Goal: Navigation & Orientation: Find specific page/section

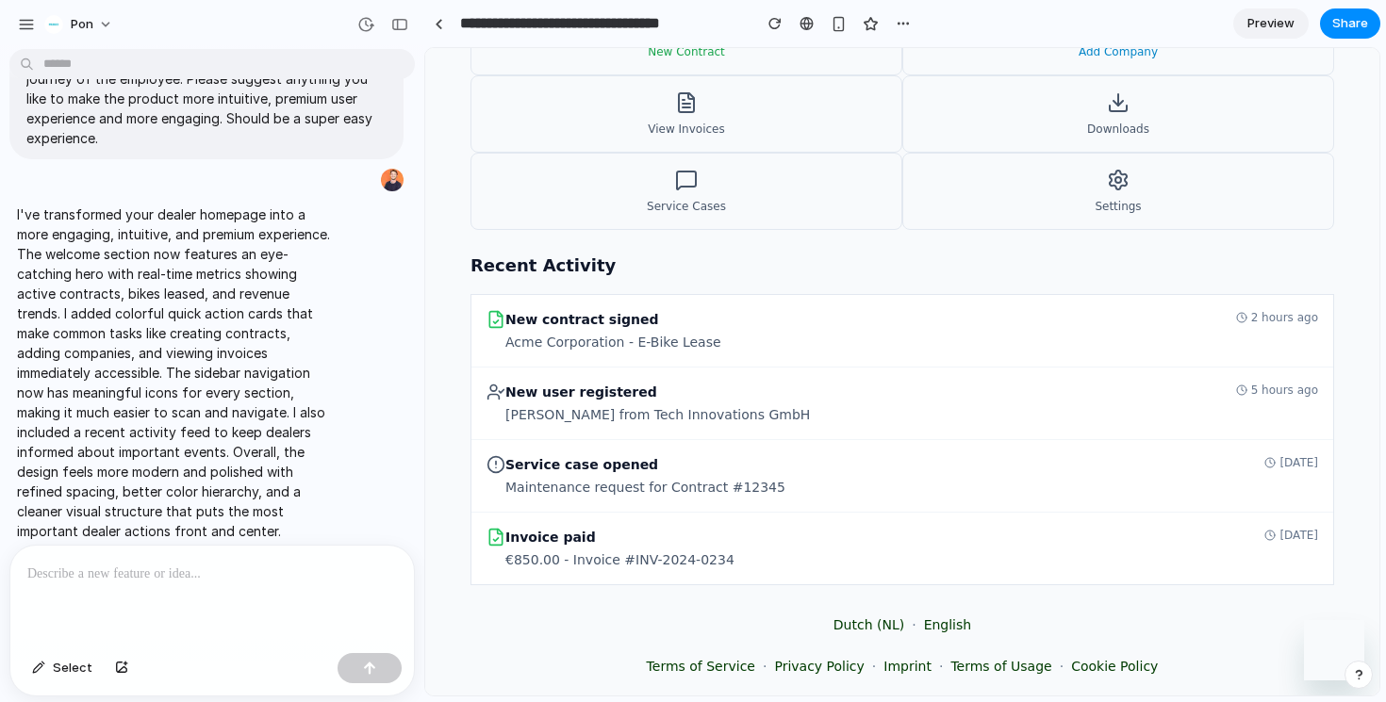
scroll to position [827, 0]
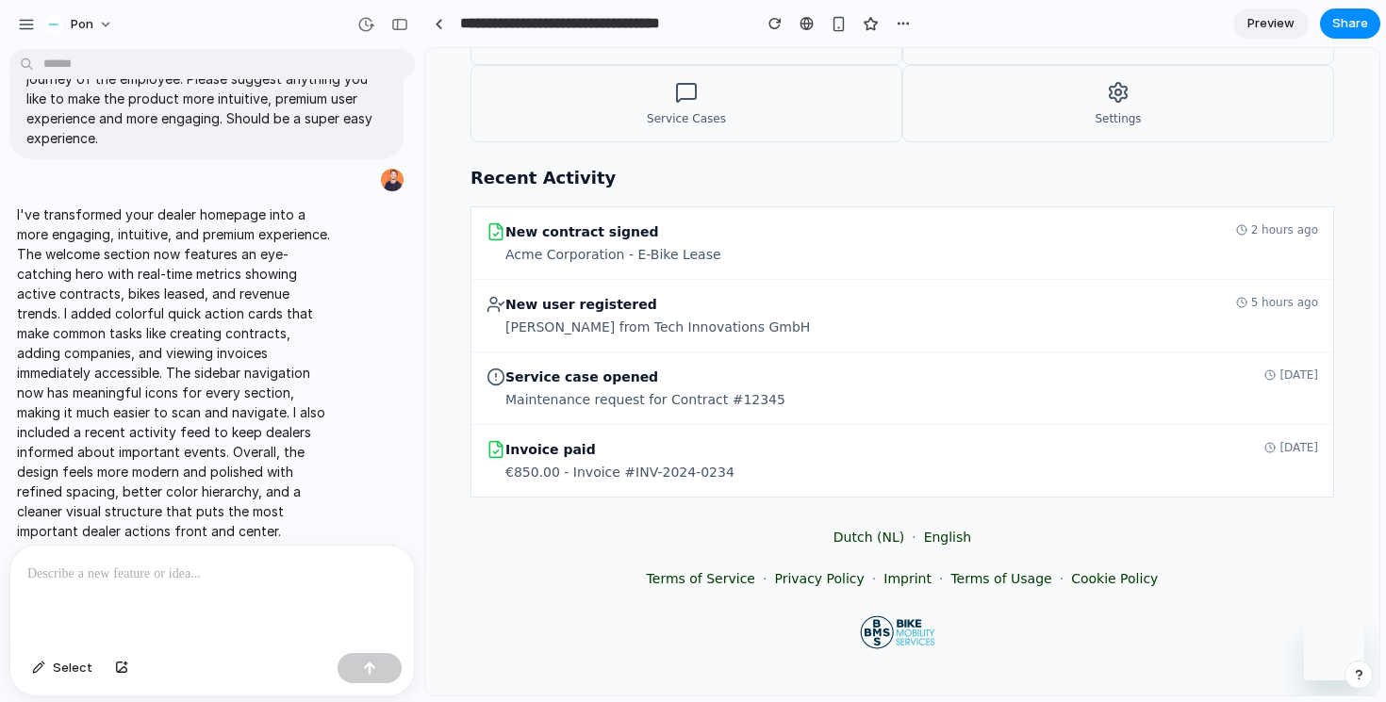
click at [1280, 12] on link "Preview" at bounding box center [1270, 23] width 75 height 30
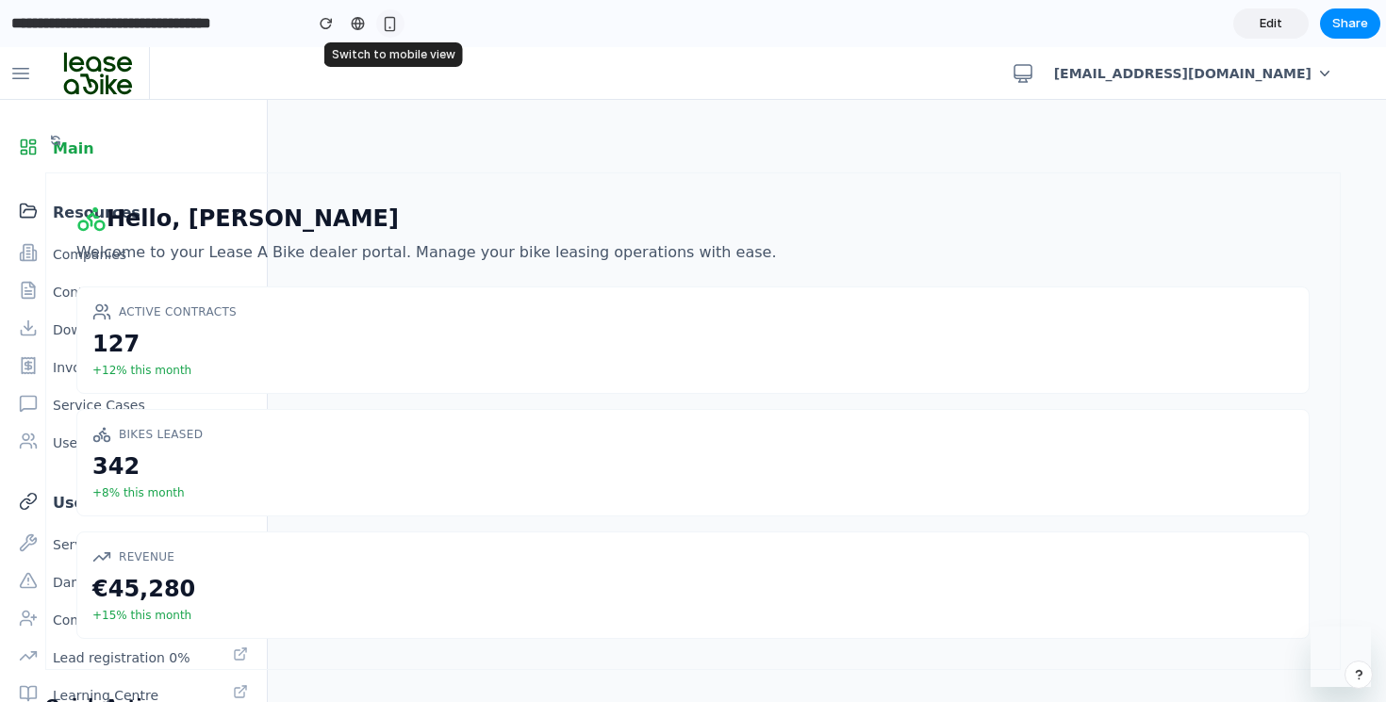
click at [391, 22] on div "button" at bounding box center [390, 24] width 16 height 16
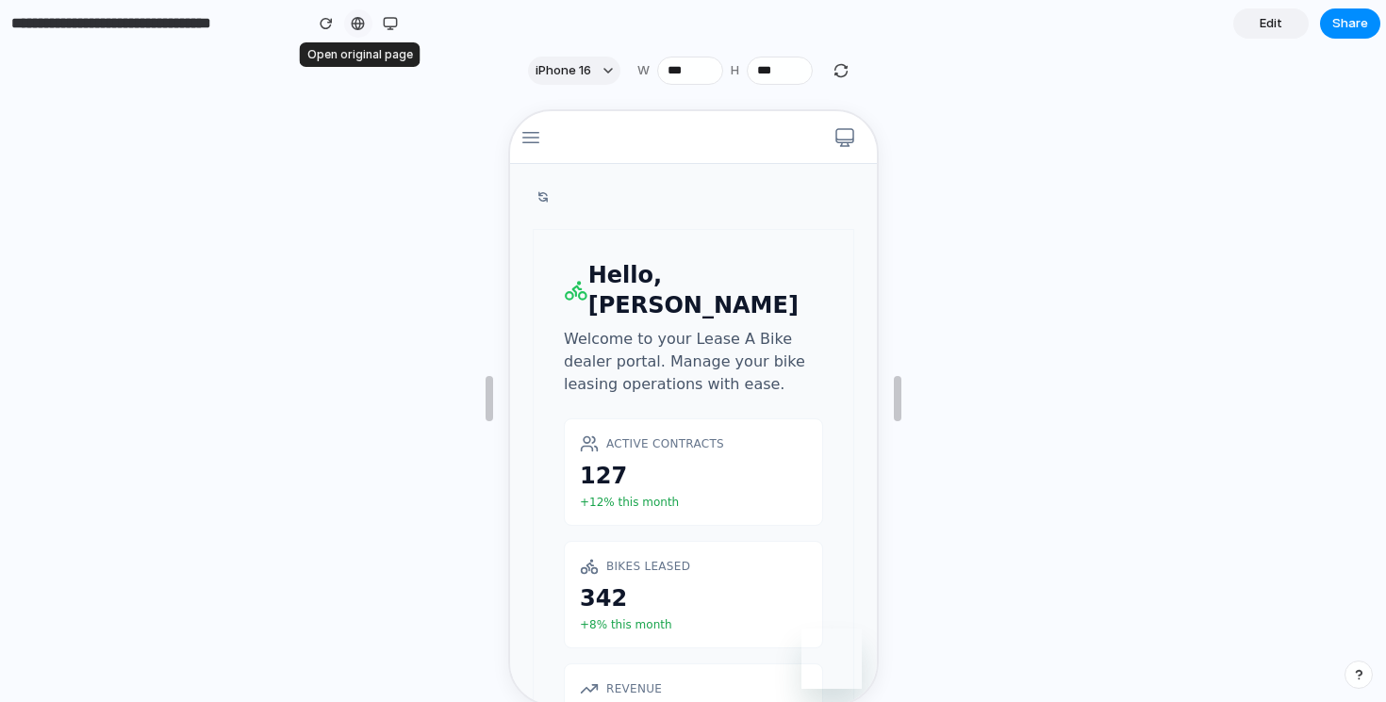
click at [356, 24] on div at bounding box center [358, 23] width 14 height 15
click at [603, 70] on div "button" at bounding box center [607, 70] width 9 height 9
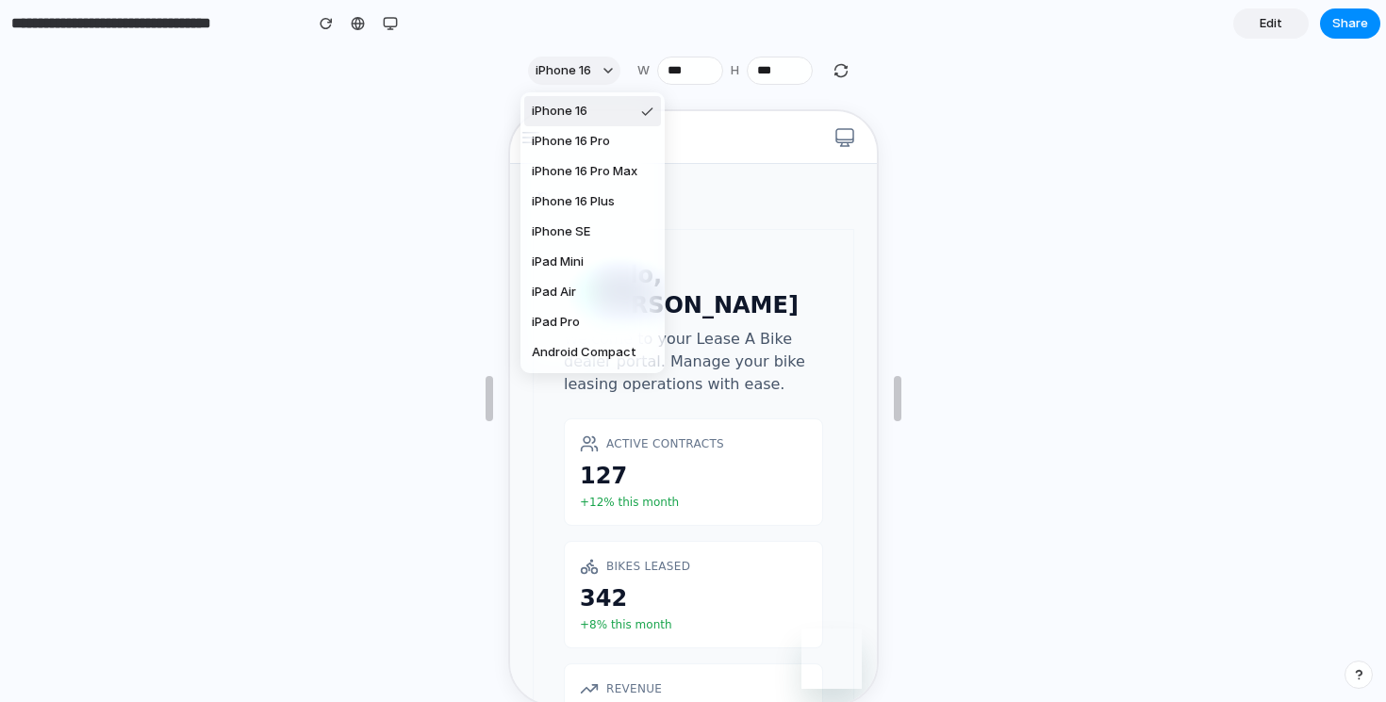
scroll to position [60, 0]
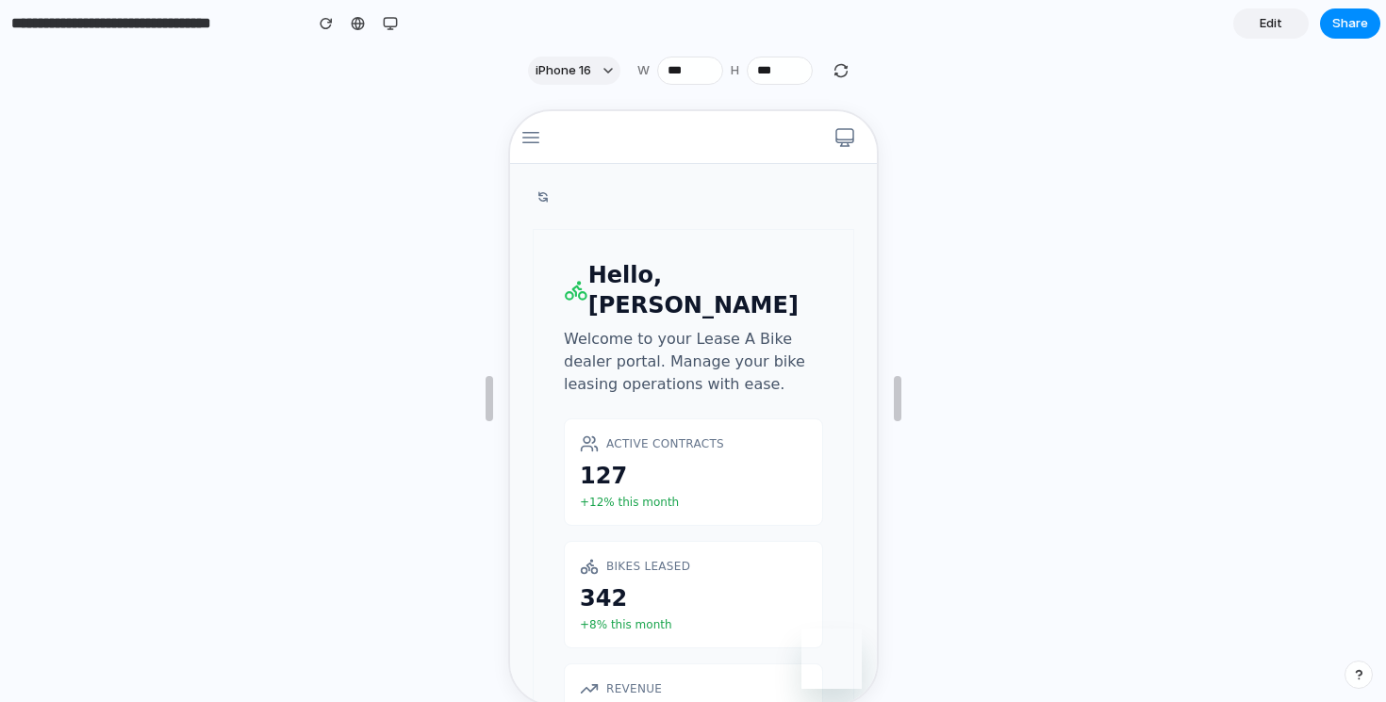
click at [313, 29] on div "Custom iPhone 16 iPhone 16 Pro iPhone 16 Pro Max iPhone 16 Plus iPhone SE iPad …" at bounding box center [693, 351] width 1386 height 702
click at [320, 29] on div "button" at bounding box center [326, 23] width 13 height 13
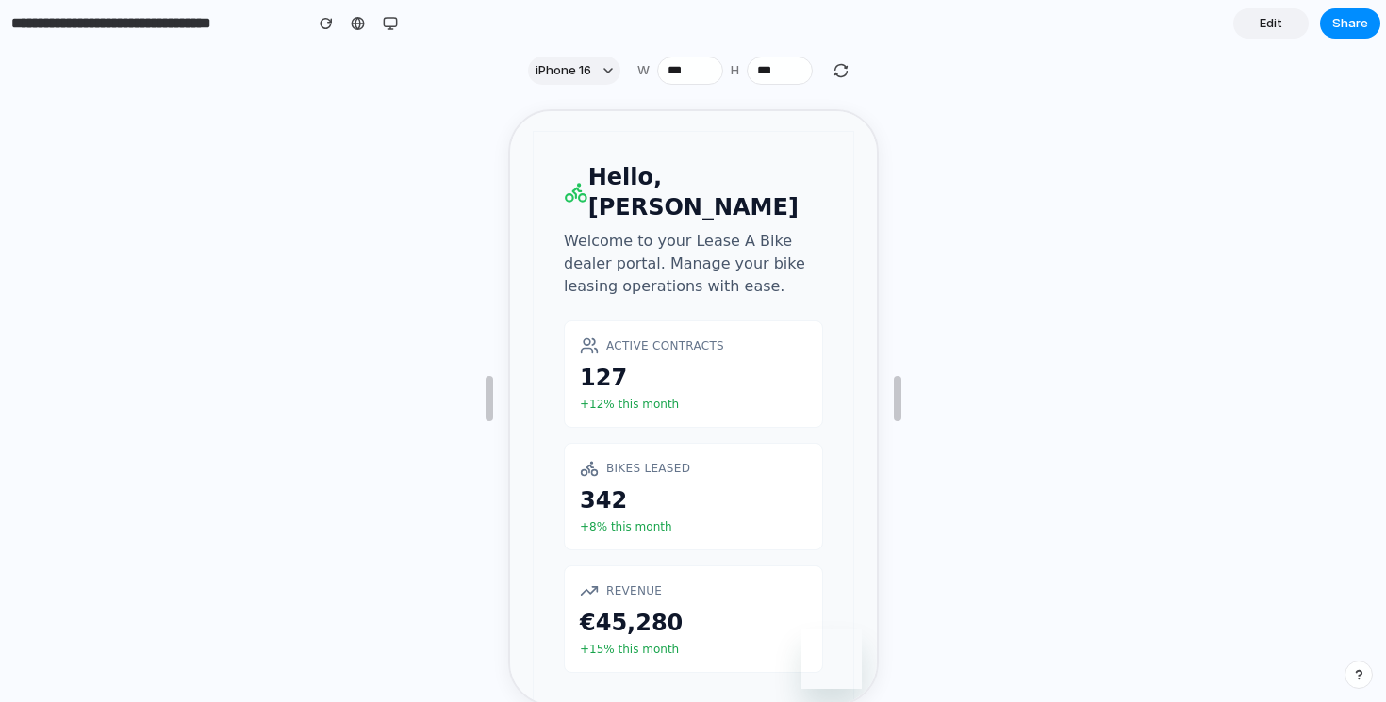
scroll to position [0, 0]
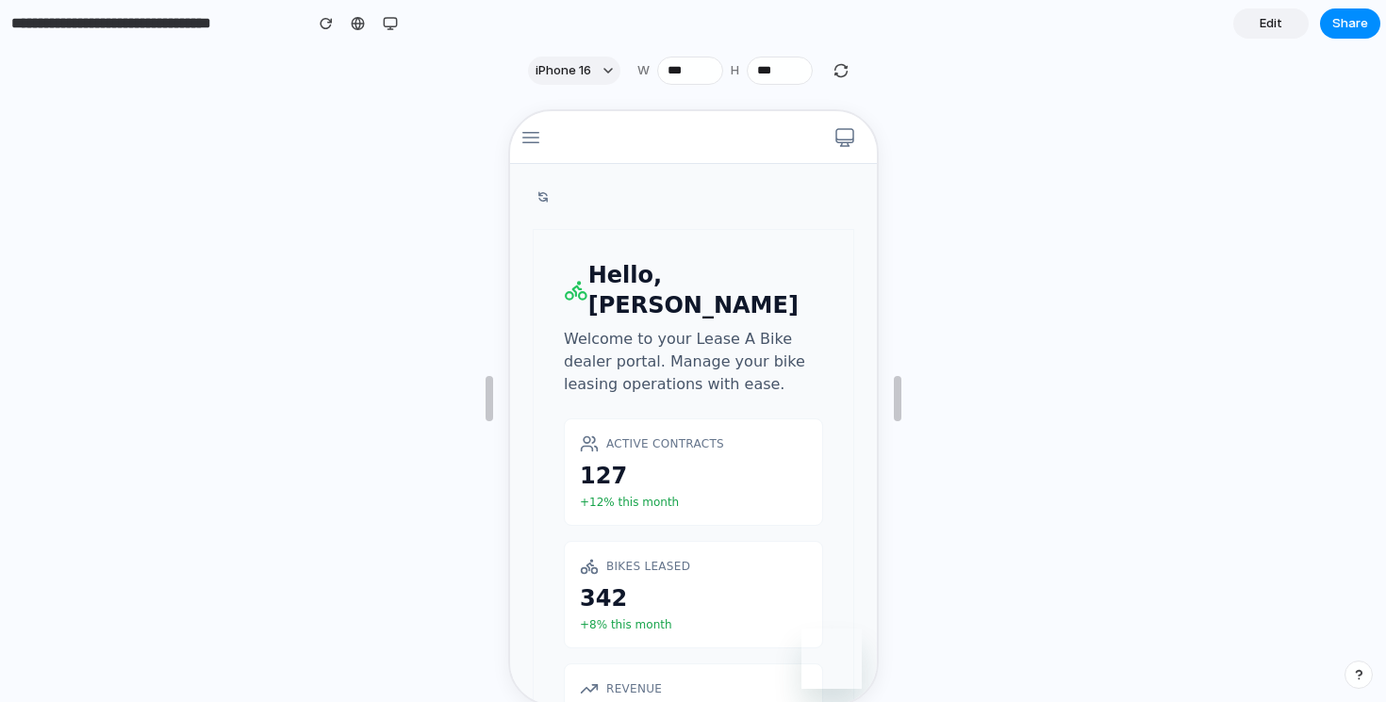
click at [1247, 33] on link "Edit" at bounding box center [1270, 23] width 75 height 30
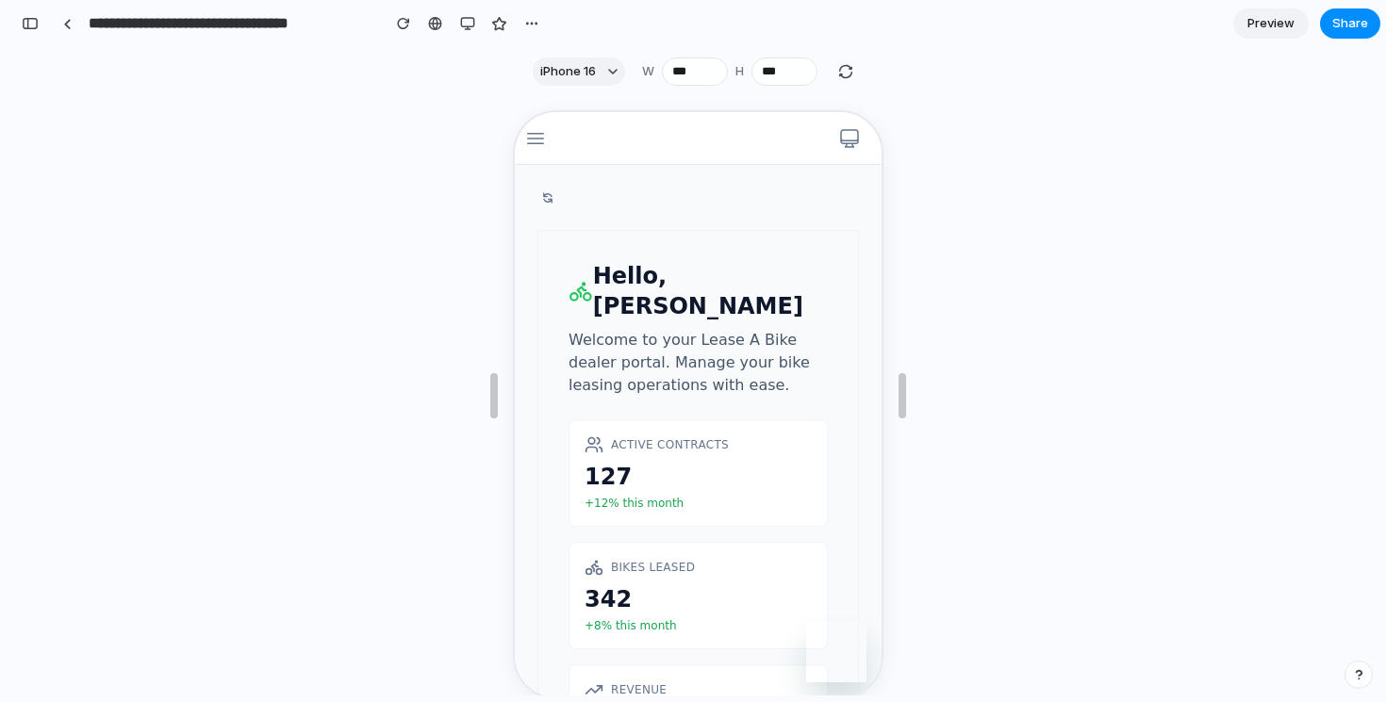
scroll to position [995, 0]
click at [468, 25] on div "button" at bounding box center [467, 23] width 15 height 15
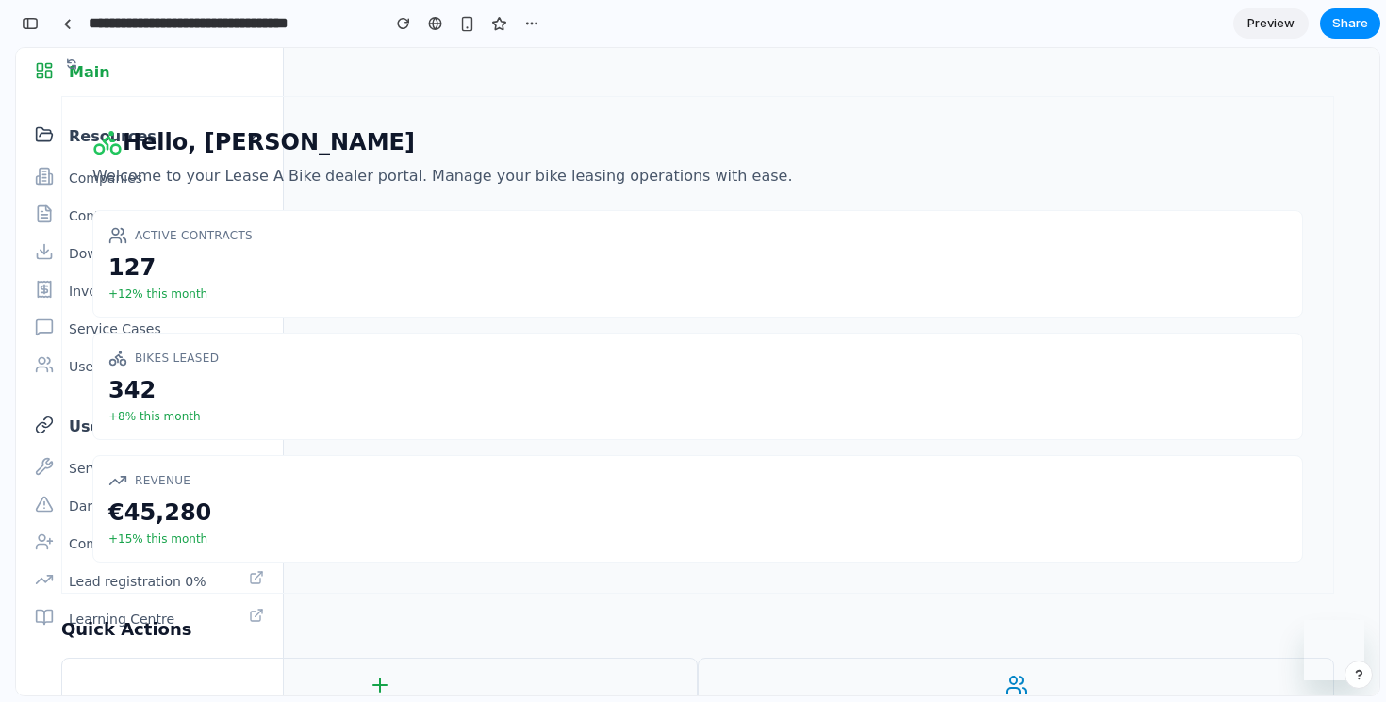
scroll to position [0, 0]
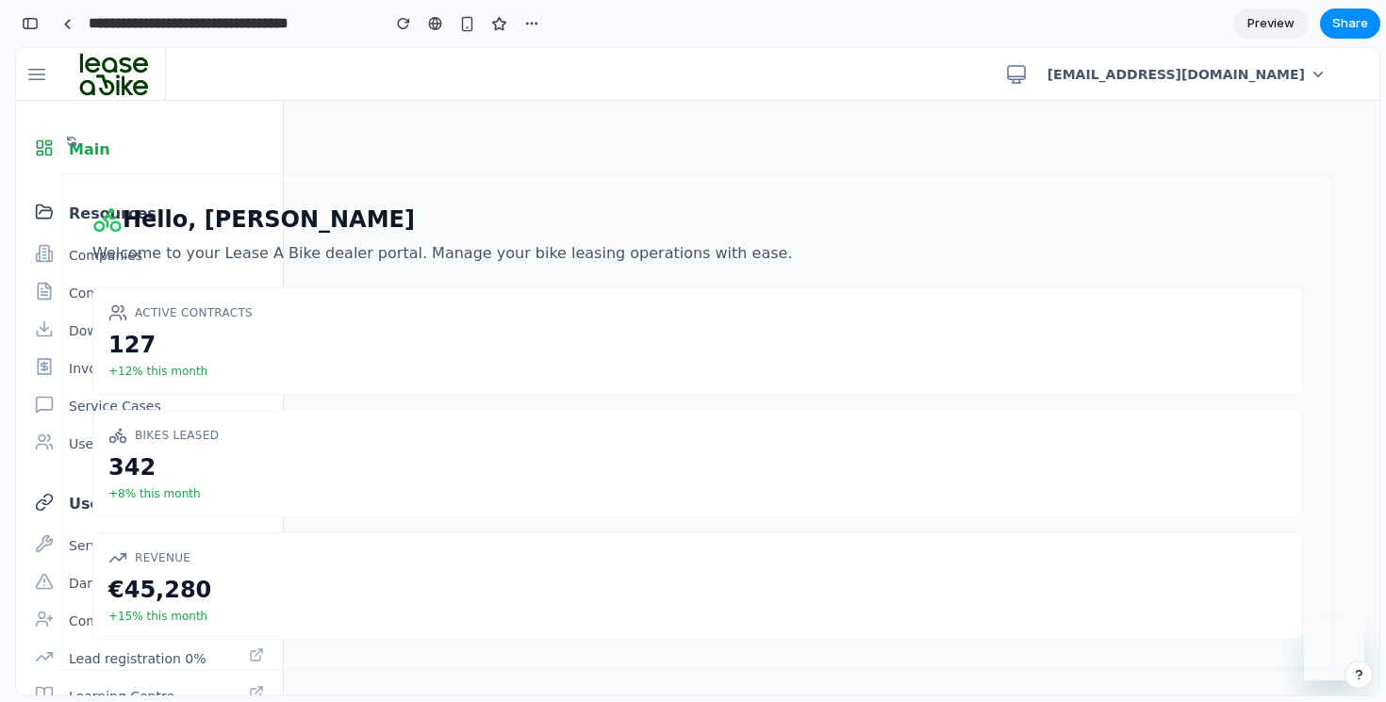
click at [73, 292] on div "Hello, [PERSON_NAME] Welcome to your Lease A Bike dealer portal. Manage your bi…" at bounding box center [697, 422] width 1273 height 498
click at [32, 70] on icon "button" at bounding box center [36, 74] width 23 height 23
click at [71, 141] on icon "button" at bounding box center [71, 141] width 13 height 19
click at [70, 32] on link at bounding box center [67, 23] width 28 height 28
